Goal: Information Seeking & Learning: Find specific fact

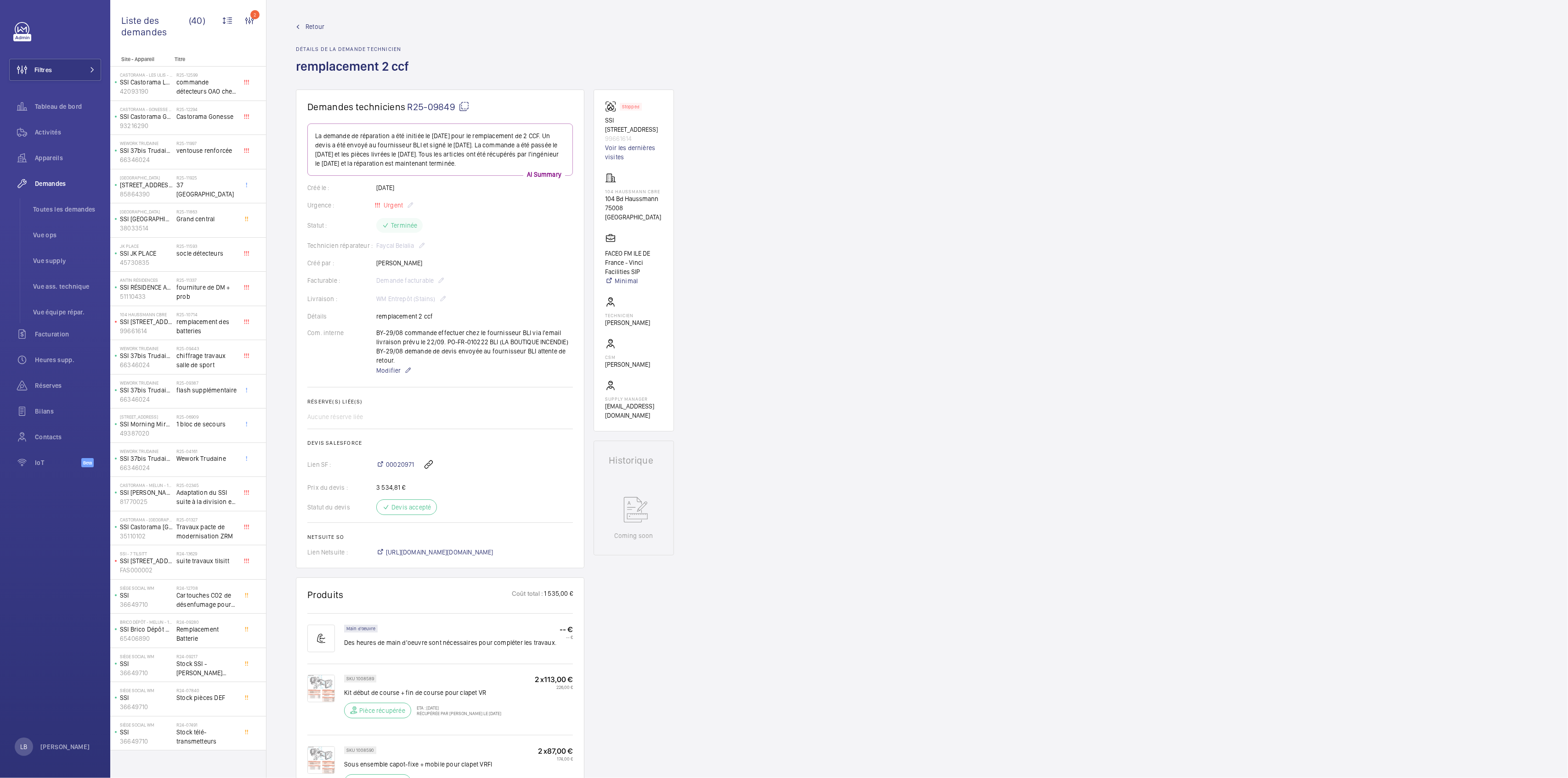
click at [689, 33] on div "Retour Détails de la demande technicien remplacement 2 ccf" at bounding box center [917, 56] width 1243 height 67
click at [49, 125] on div "Activités" at bounding box center [55, 132] width 92 height 22
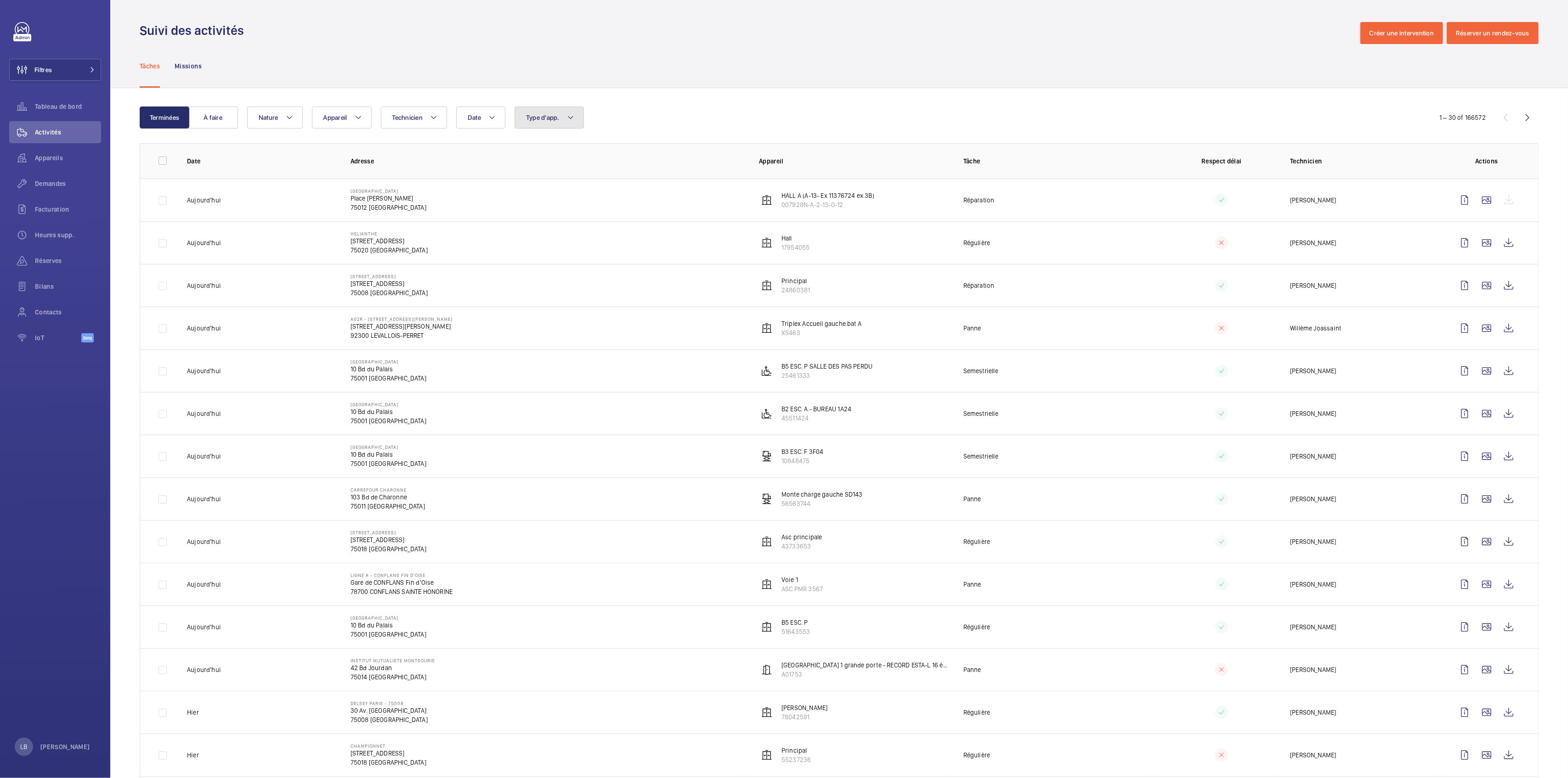
click at [555, 116] on span "Type d'app." at bounding box center [543, 117] width 34 height 7
click at [547, 244] on span "Sécurité incendie" at bounding box center [603, 245] width 127 height 9
click at [537, 244] on input "Sécurité incendie" at bounding box center [527, 246] width 18 height 18
checkbox input "true"
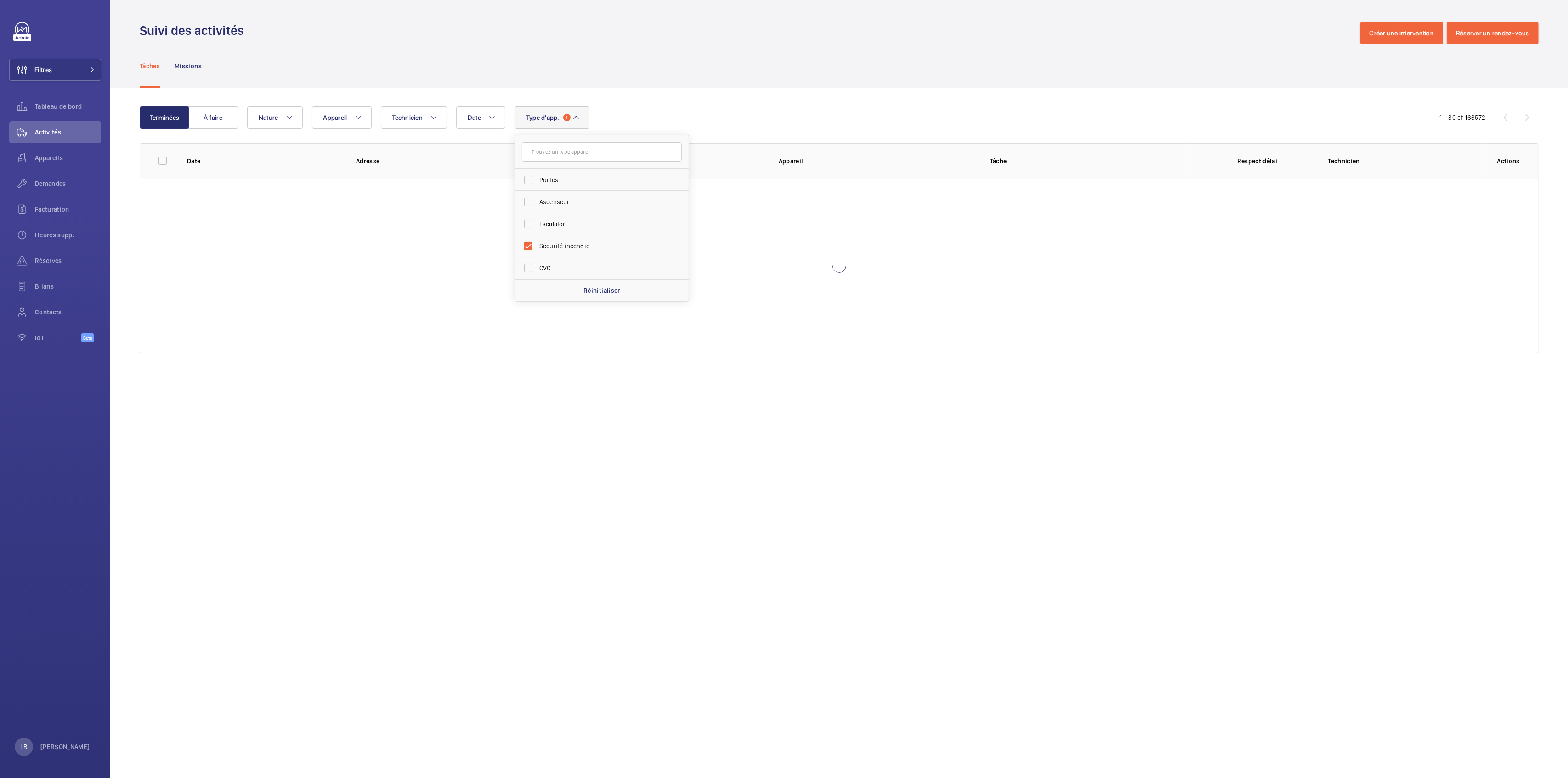
click at [864, 67] on div "Tâches Missions" at bounding box center [839, 66] width 1399 height 43
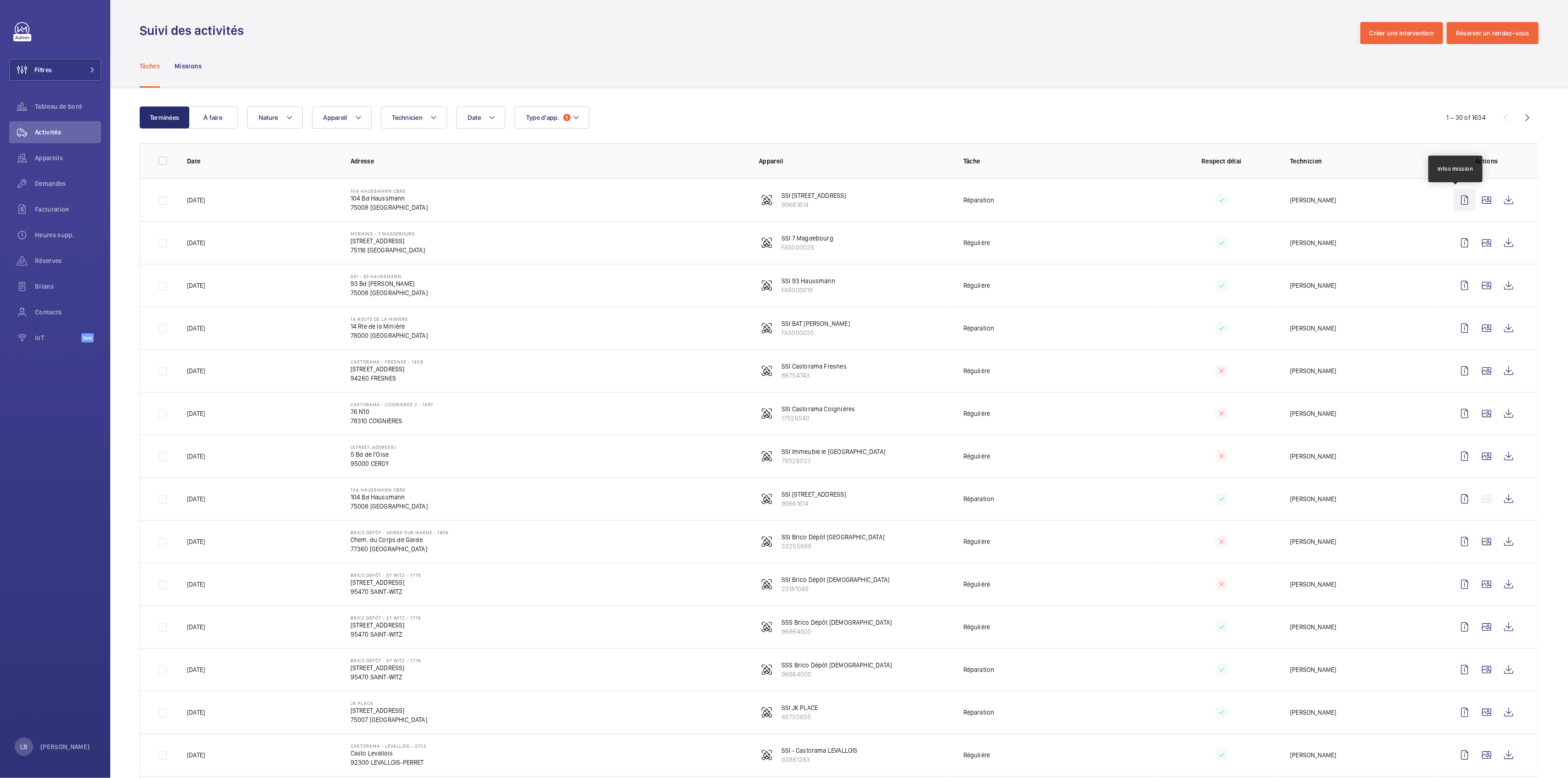
click at [1453, 204] on wm-front-icon-button at bounding box center [1465, 200] width 22 height 22
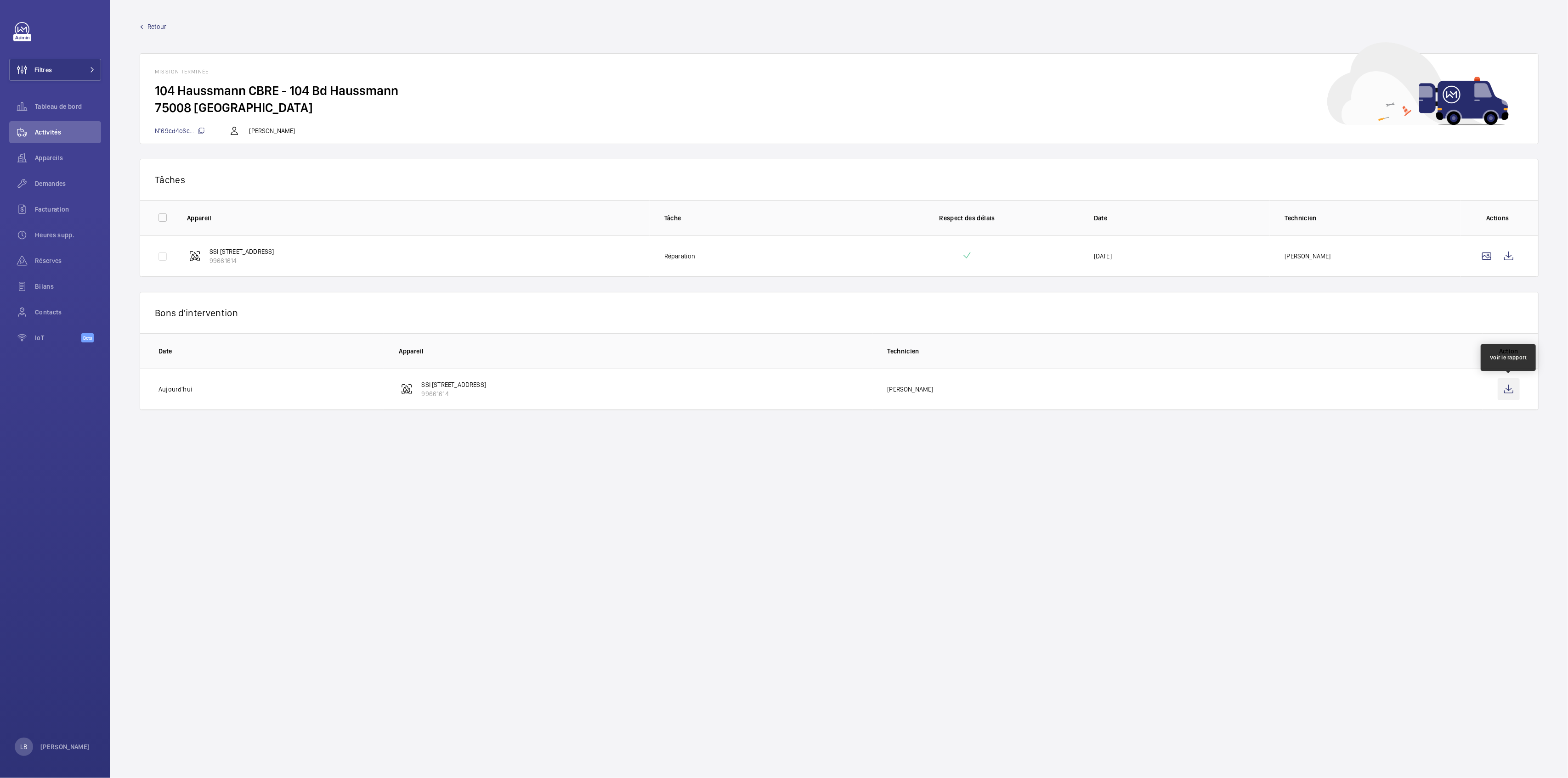
click at [1509, 389] on wm-front-icon-button at bounding box center [1509, 389] width 22 height 22
click at [1510, 256] on wm-front-icon-button at bounding box center [1509, 256] width 22 height 22
click at [151, 12] on wm-front-mission-details "Retour Mission terminée 104 Haussmann CBRE - 104 Bd Haussmann [GEOGRAPHIC_DATA]…" at bounding box center [839, 389] width 1457 height 778
click at [151, 22] on span "Retour" at bounding box center [156, 26] width 18 height 9
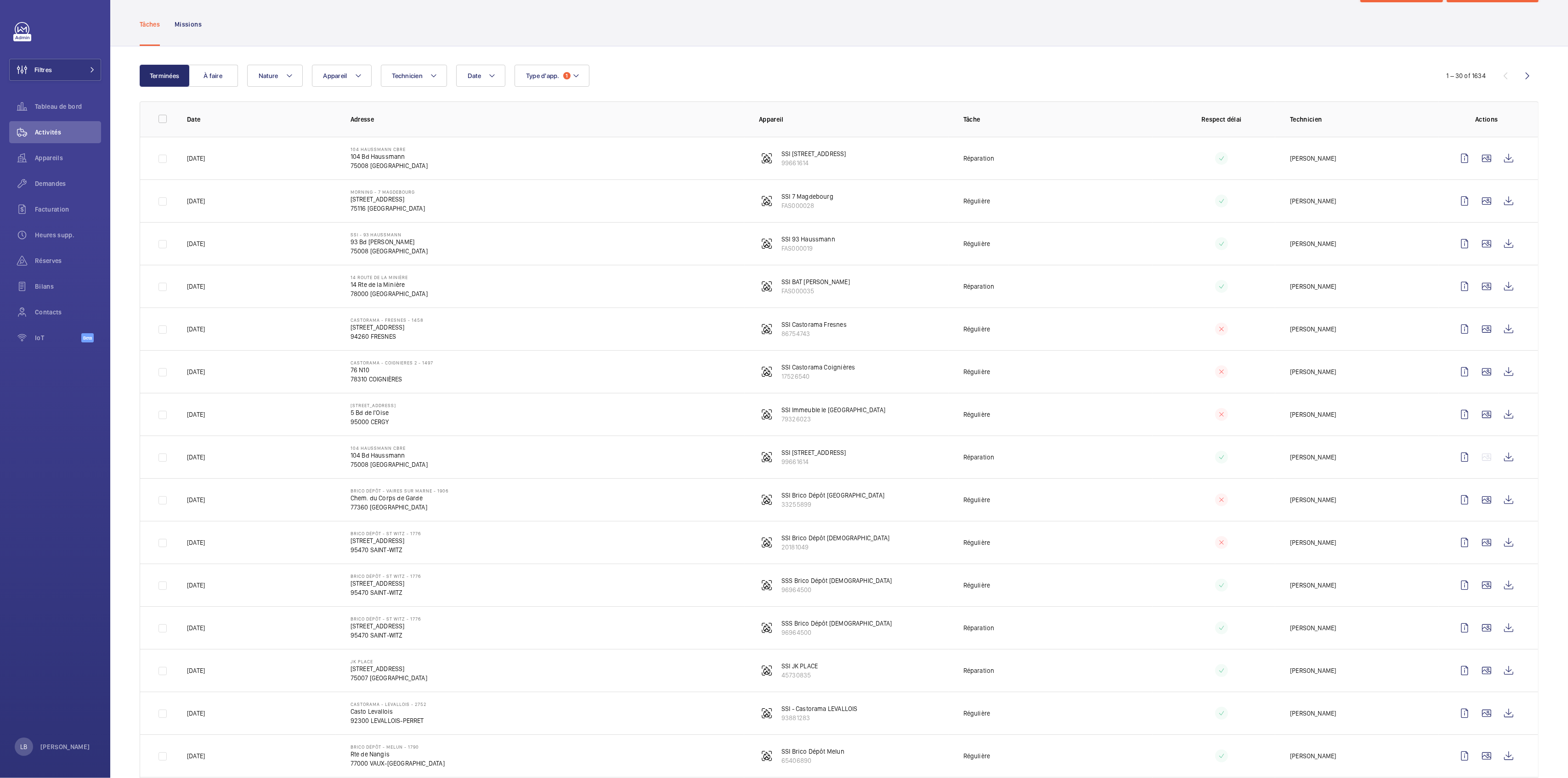
scroll to position [61, 0]
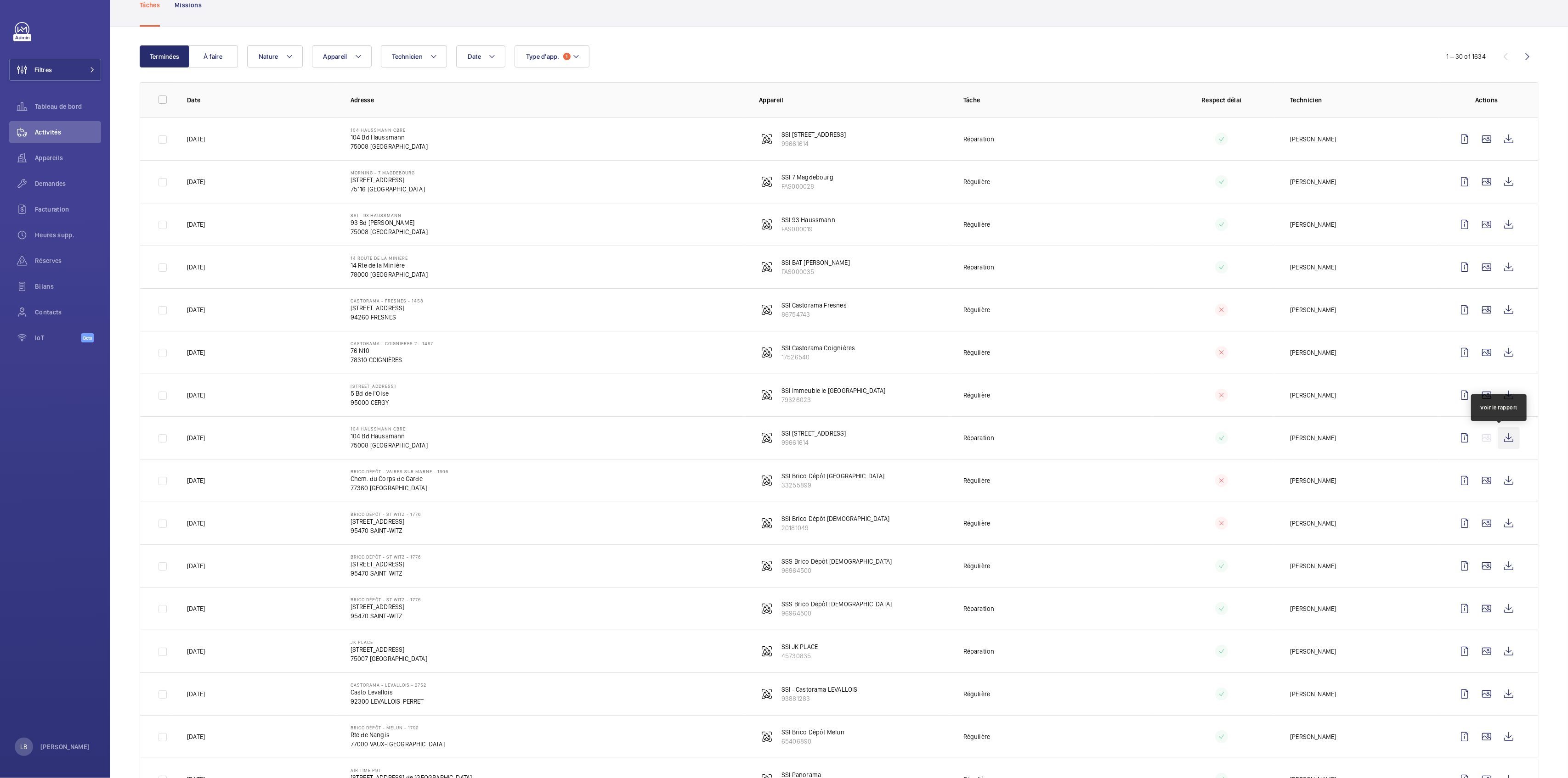
click at [1497, 439] on wm-front-icon-button at bounding box center [1509, 438] width 22 height 22
click at [1455, 443] on wm-front-icon-button at bounding box center [1465, 438] width 22 height 22
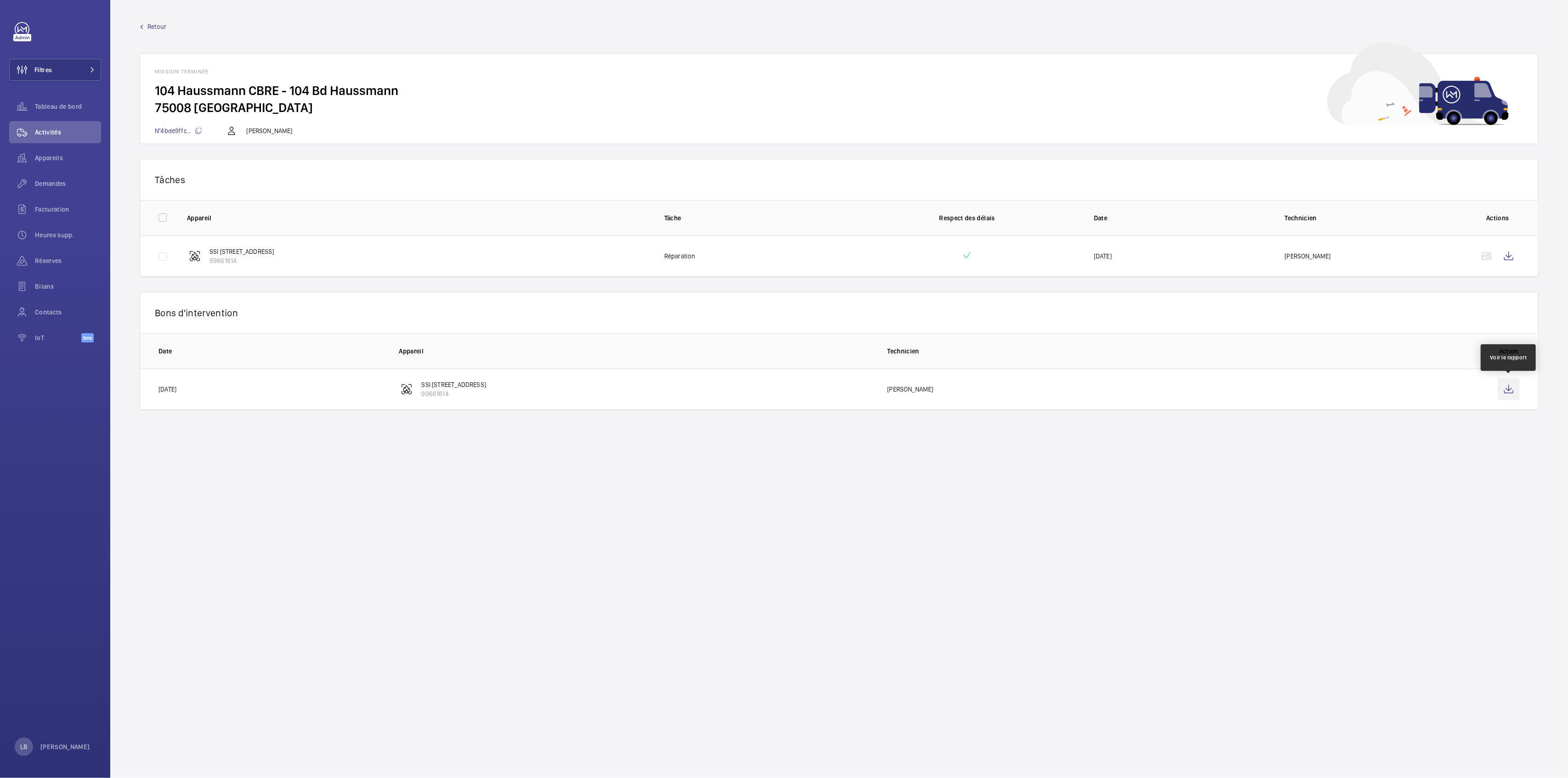
click at [1510, 387] on wm-front-icon-button at bounding box center [1509, 389] width 22 height 22
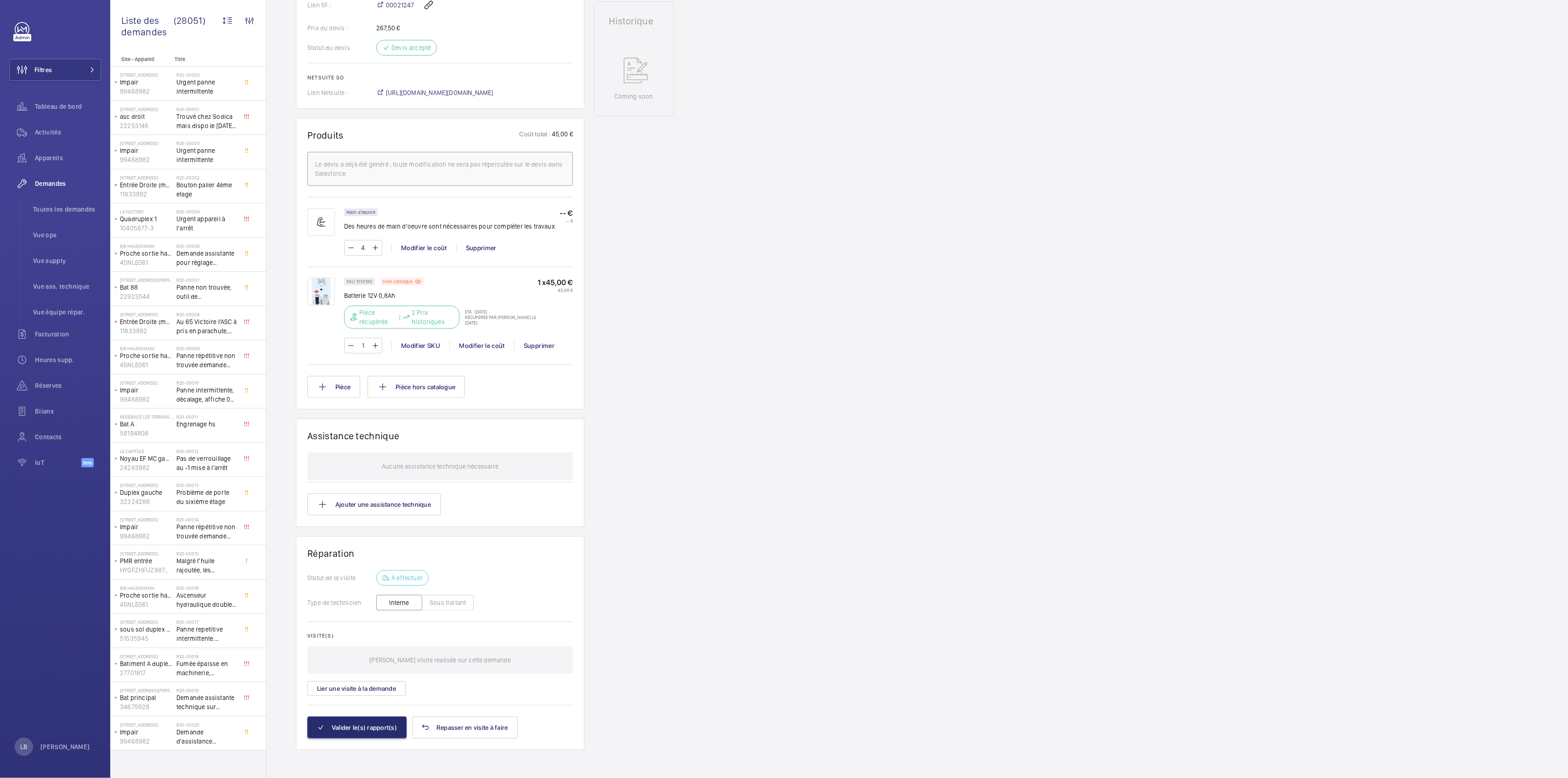
scroll to position [450, 0]
click at [414, 311] on p "2 Prix historiques" at bounding box center [432, 316] width 42 height 18
click at [414, 323] on p "2 Prix historiques" at bounding box center [432, 316] width 42 height 18
click at [355, 316] on mat-icon at bounding box center [354, 316] width 7 height 11
click at [426, 320] on p "2 Prix historiques" at bounding box center [432, 316] width 42 height 18
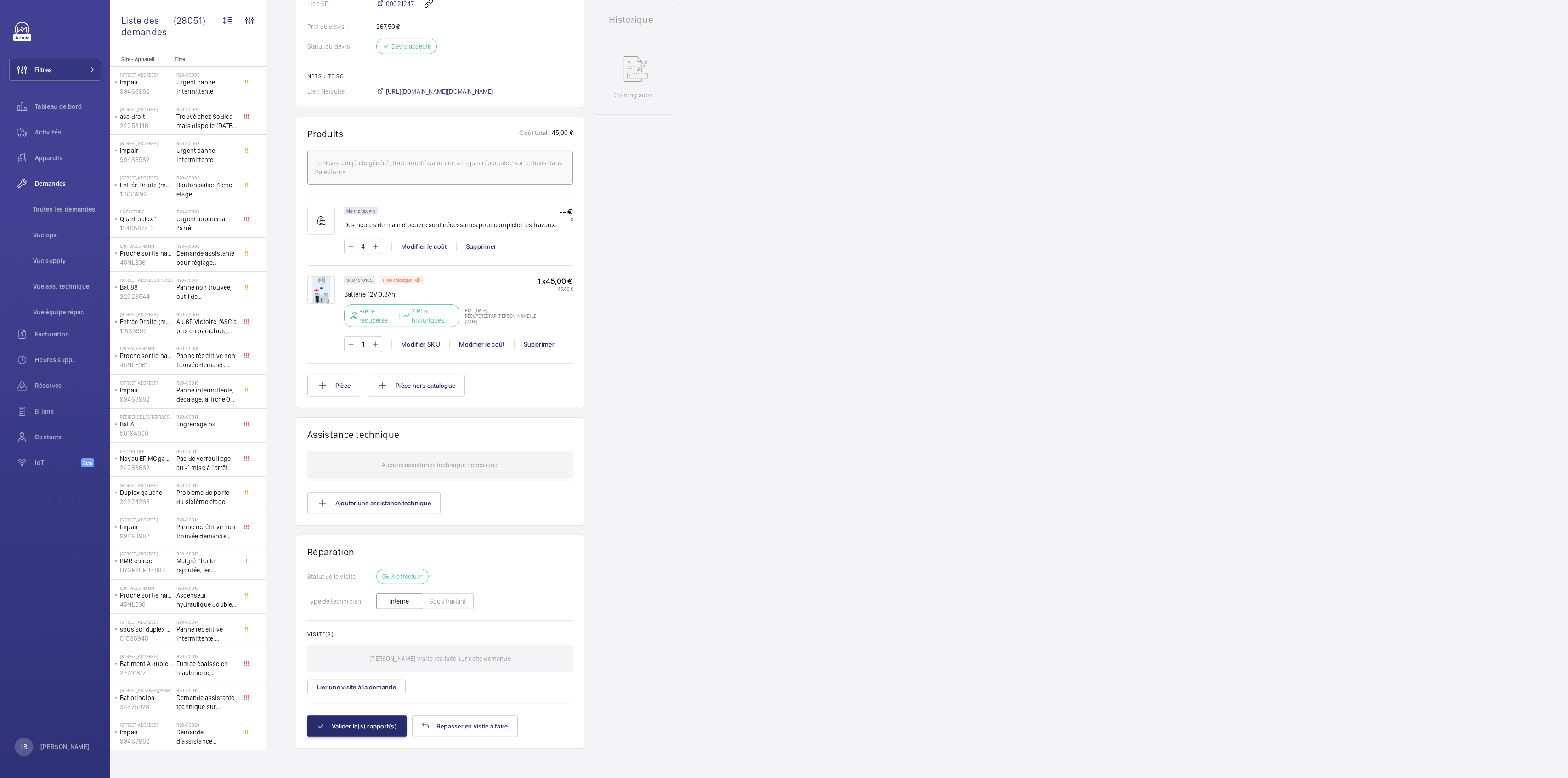
click at [501, 318] on p "Récupérée par Faycal Belalia le 9 sept. 2025" at bounding box center [498, 319] width 78 height 11
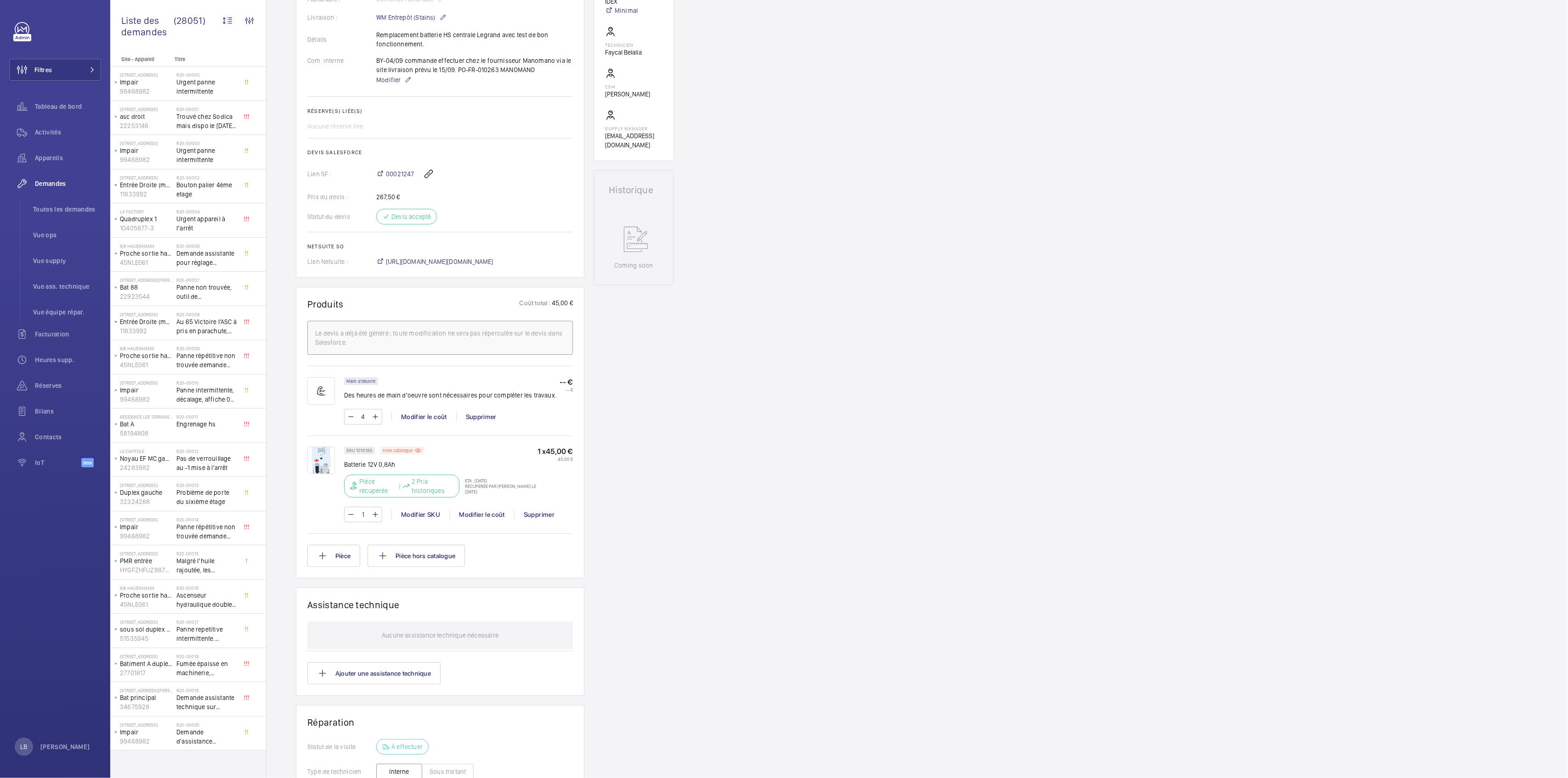
scroll to position [0, 0]
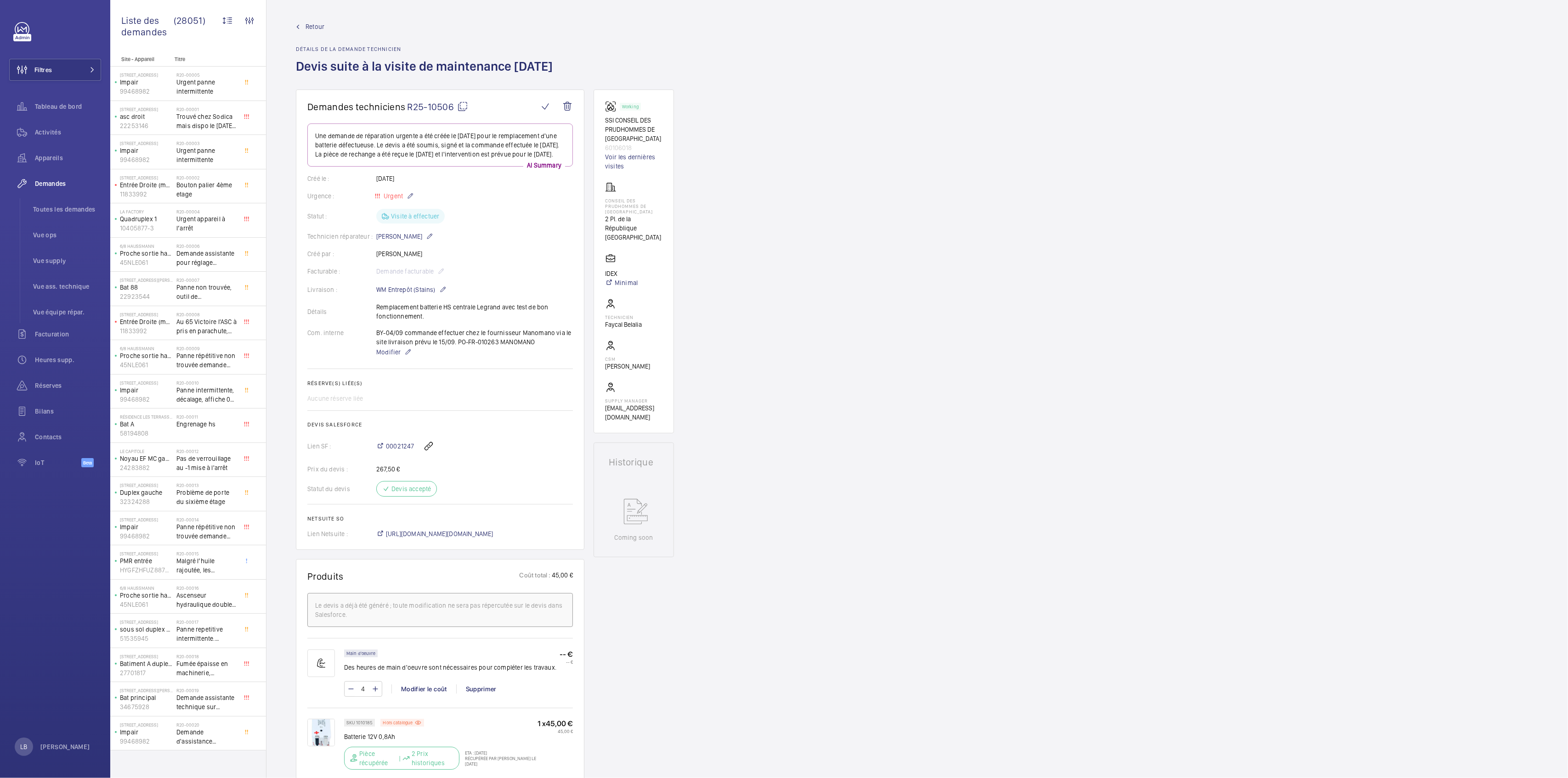
click at [459, 107] on mat-icon at bounding box center [463, 107] width 11 height 11
drag, startPoint x: 615, startPoint y: 120, endPoint x: 657, endPoint y: 141, distance: 47.0
click at [657, 141] on p "SSI CONSEIL DES PRUDHOMMES DE FONTAINEBLEAU" at bounding box center [634, 129] width 58 height 27
copy p "CONSEIL DES PRUDHOMMES DE FONTAINEBLEAU"
